Goal: Transaction & Acquisition: Download file/media

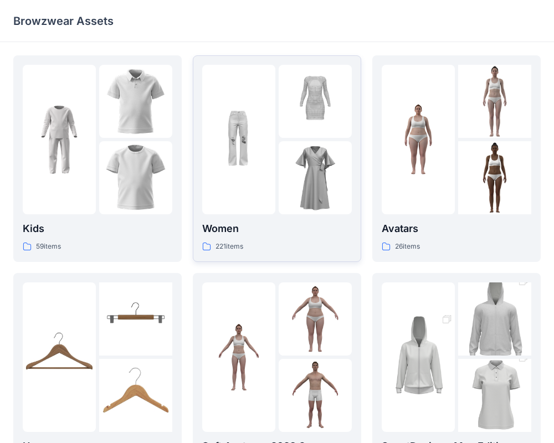
click at [246, 228] on p "Women" at bounding box center [277, 229] width 150 height 16
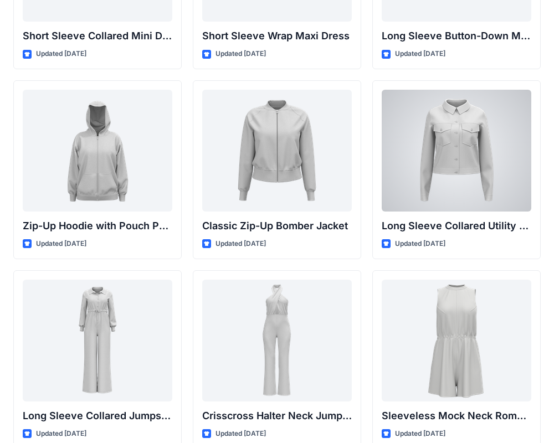
scroll to position [2084, 0]
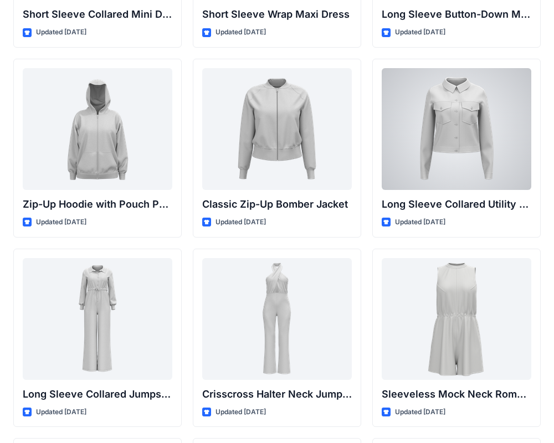
click at [486, 173] on div at bounding box center [457, 129] width 150 height 122
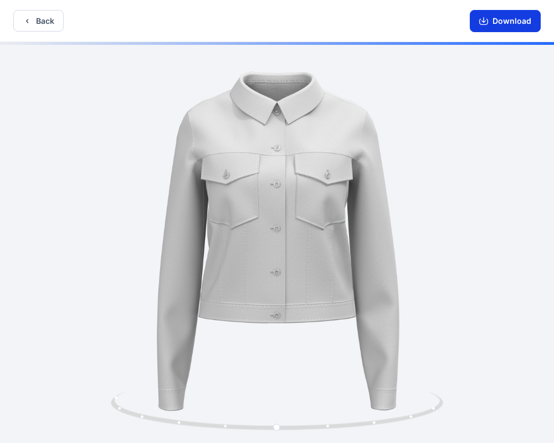
click at [501, 23] on button "Download" at bounding box center [505, 21] width 71 height 22
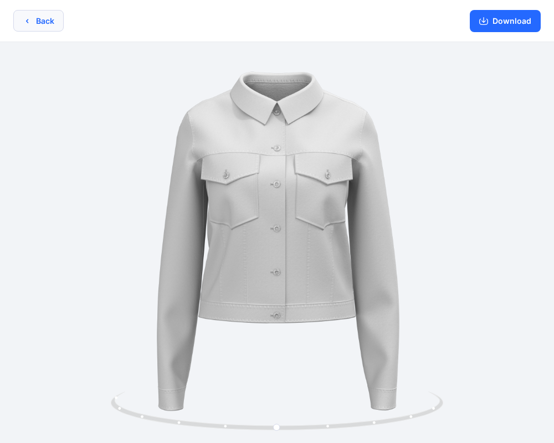
click at [45, 19] on button "Back" at bounding box center [38, 21] width 50 height 22
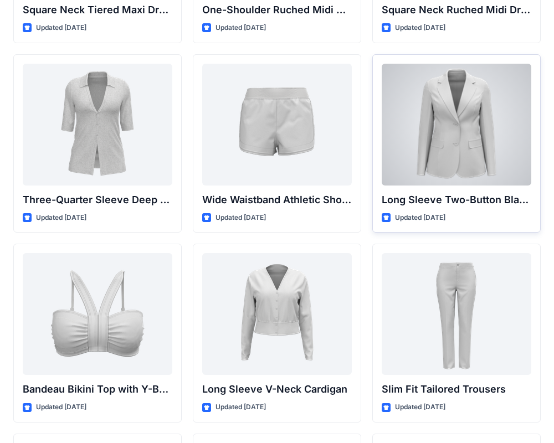
scroll to position [952, 0]
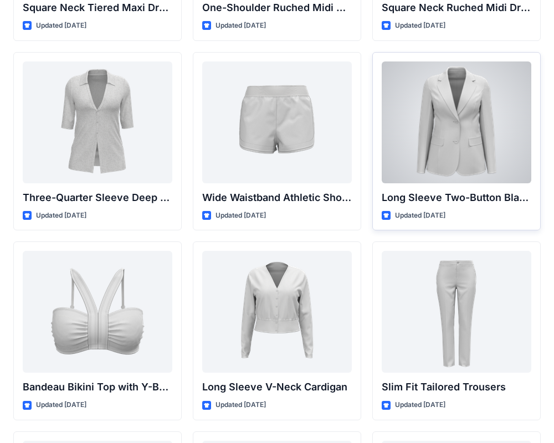
click at [500, 126] on div at bounding box center [457, 122] width 150 height 122
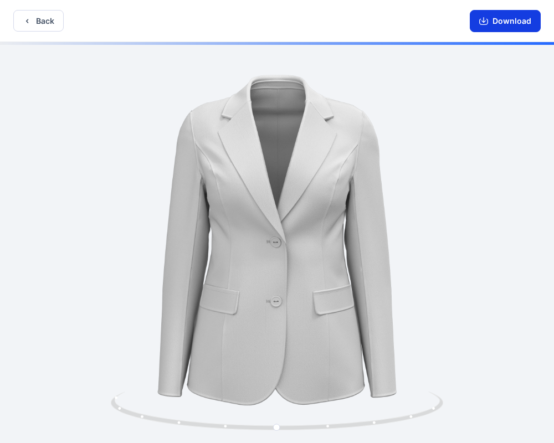
click at [523, 23] on button "Download" at bounding box center [505, 21] width 71 height 22
click at [512, 21] on button "Download" at bounding box center [505, 21] width 71 height 22
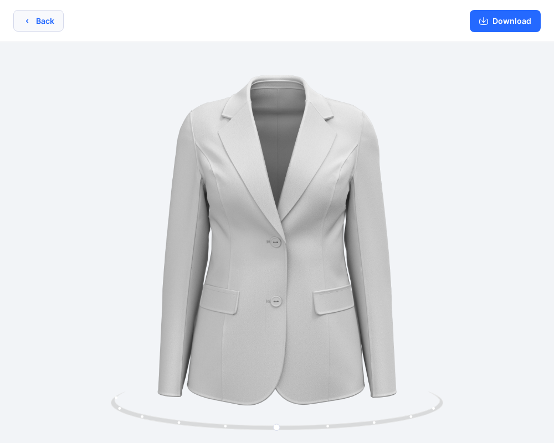
click at [49, 19] on button "Back" at bounding box center [38, 21] width 50 height 22
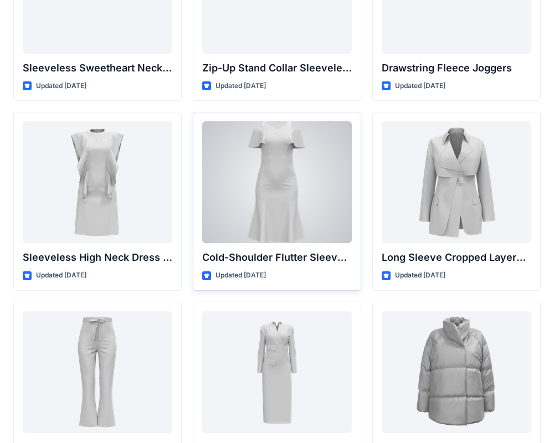
scroll to position [3930, 0]
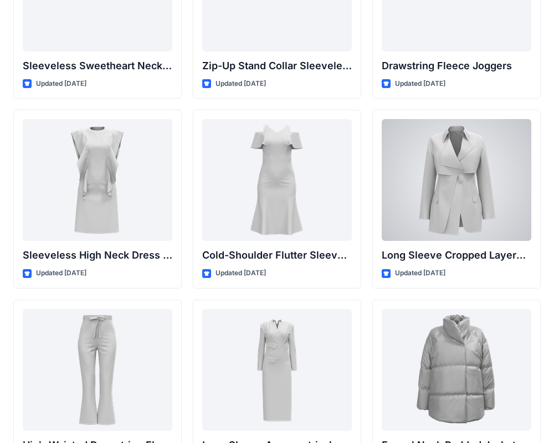
click at [480, 178] on div at bounding box center [457, 180] width 150 height 122
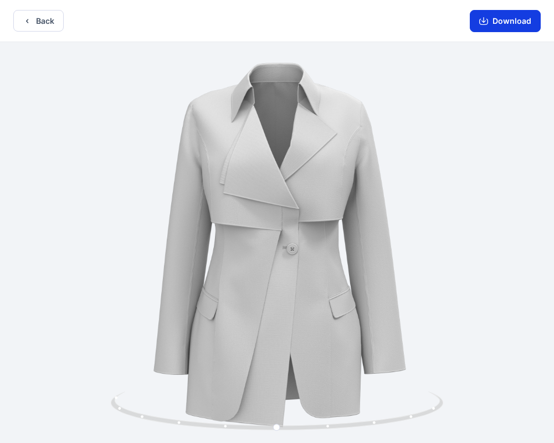
scroll to position [2, 0]
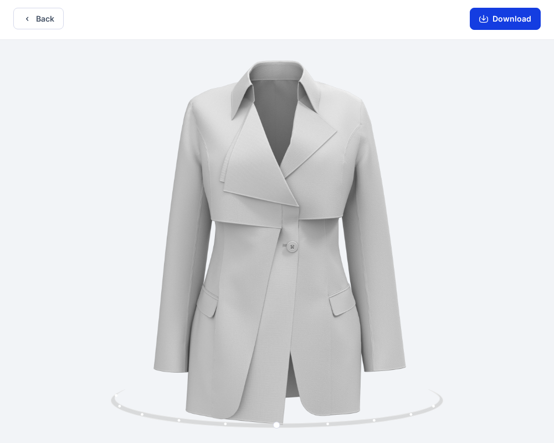
click at [523, 22] on button "Download" at bounding box center [505, 19] width 71 height 22
click at [510, 18] on button "Download" at bounding box center [505, 19] width 71 height 22
